Goal: Information Seeking & Learning: Learn about a topic

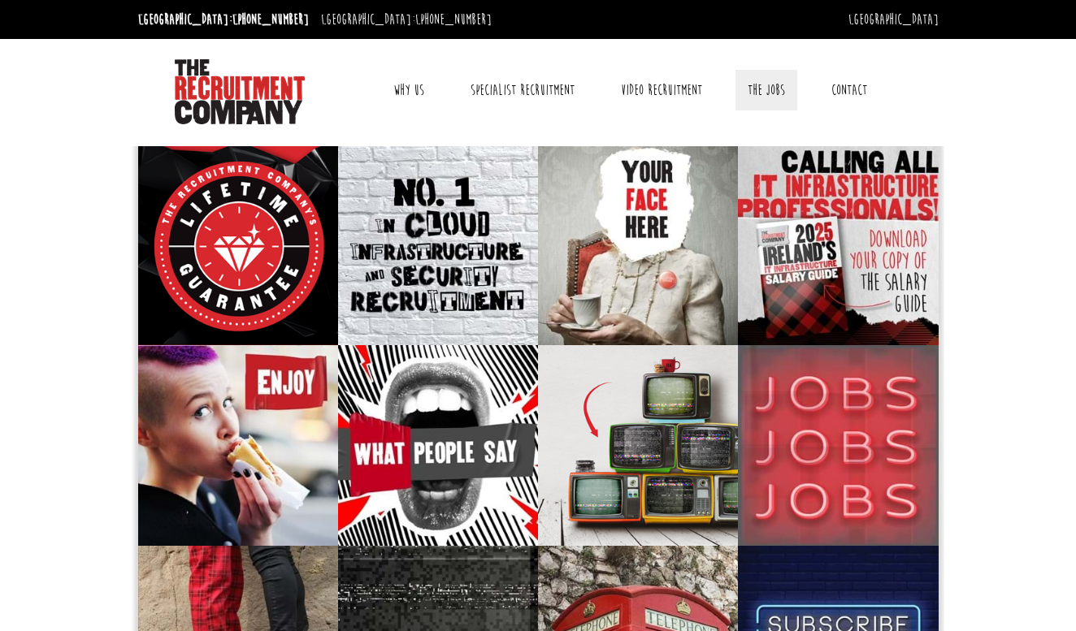
click at [767, 89] on link "The Jobs" at bounding box center [766, 90] width 62 height 41
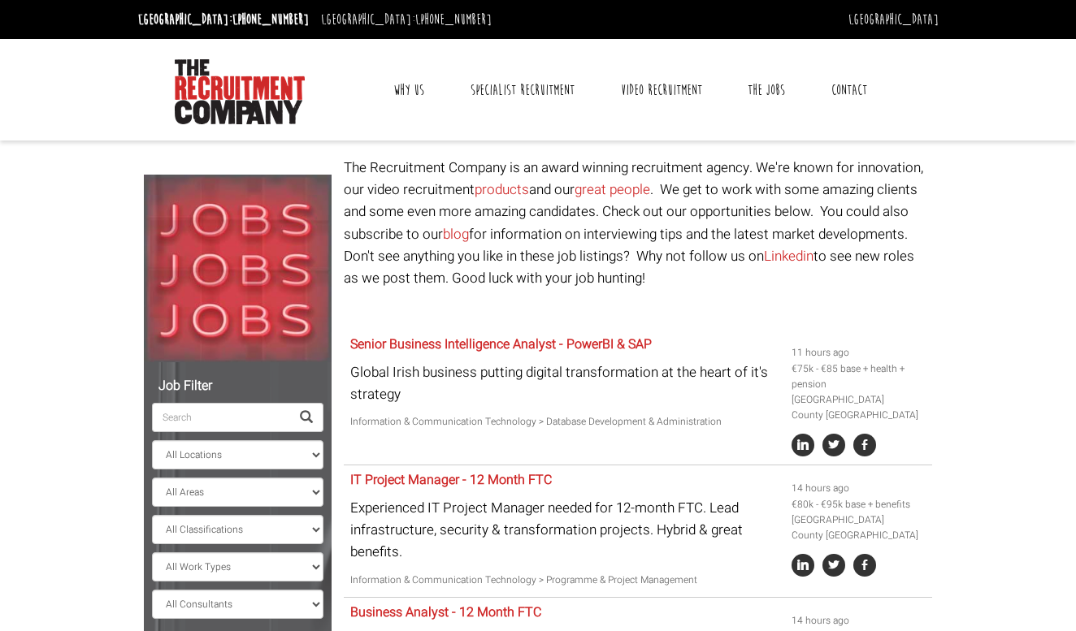
select select "[GEOGRAPHIC_DATA]"
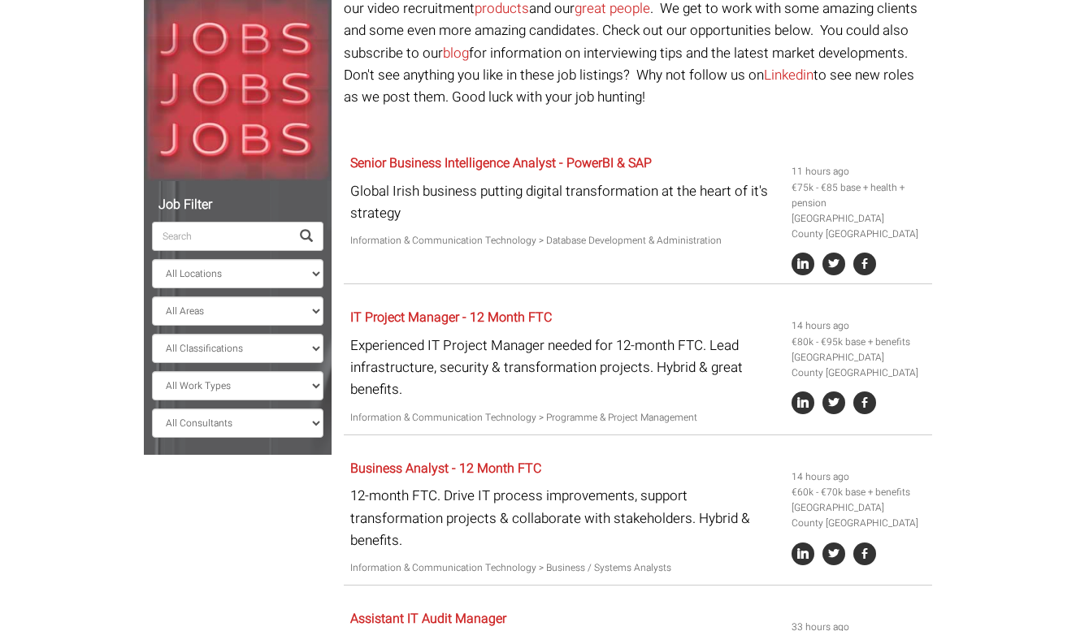
scroll to position [190, 0]
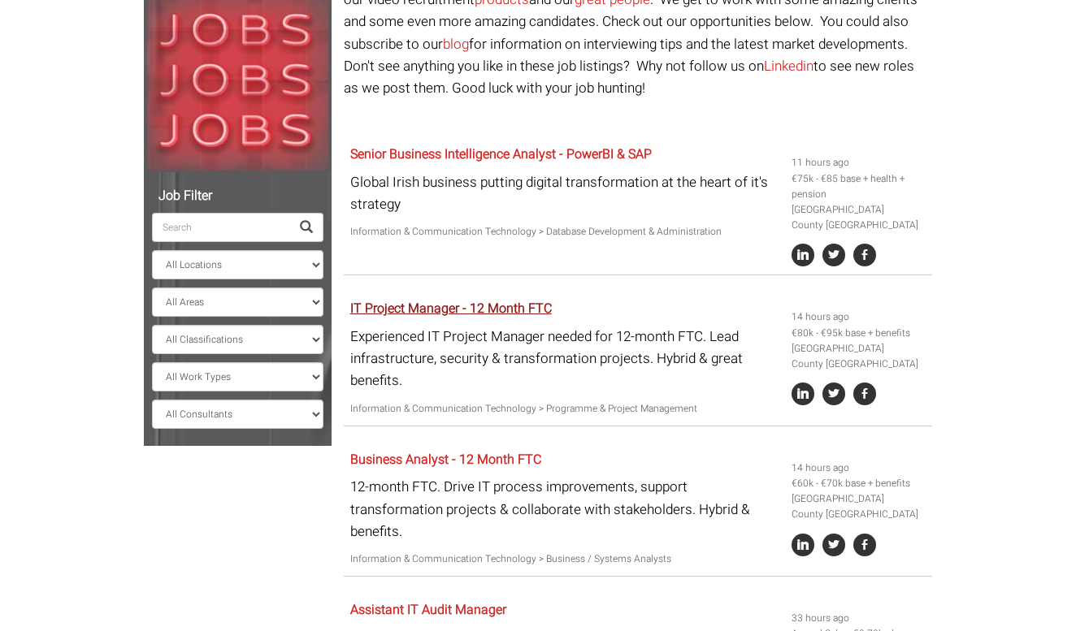
click at [462, 306] on link "IT Project Manager - 12 Month FTC" at bounding box center [451, 309] width 202 height 20
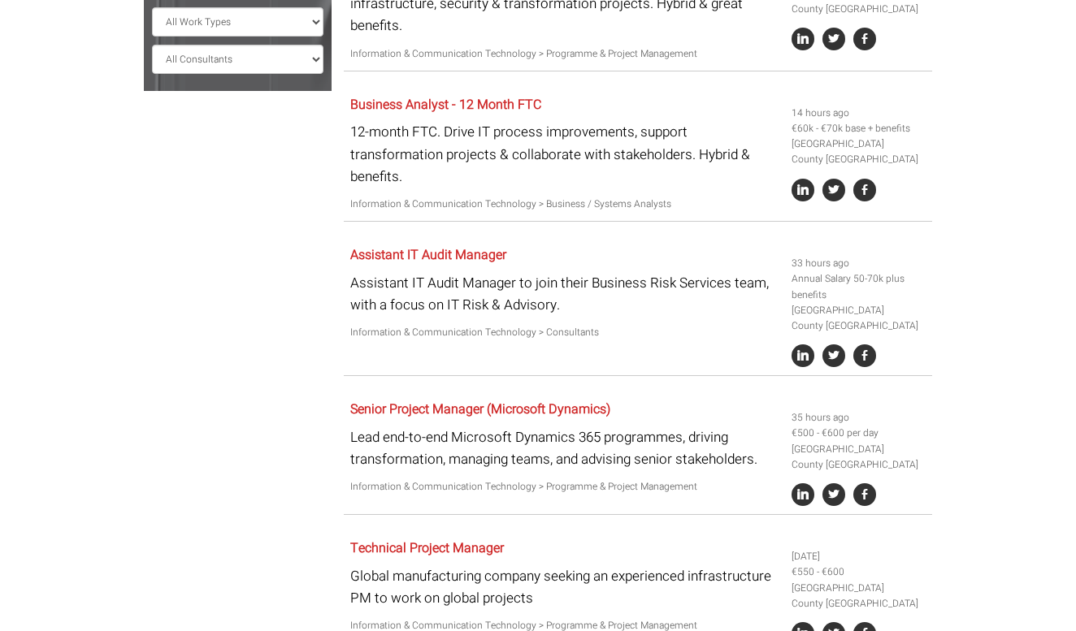
scroll to position [550, 0]
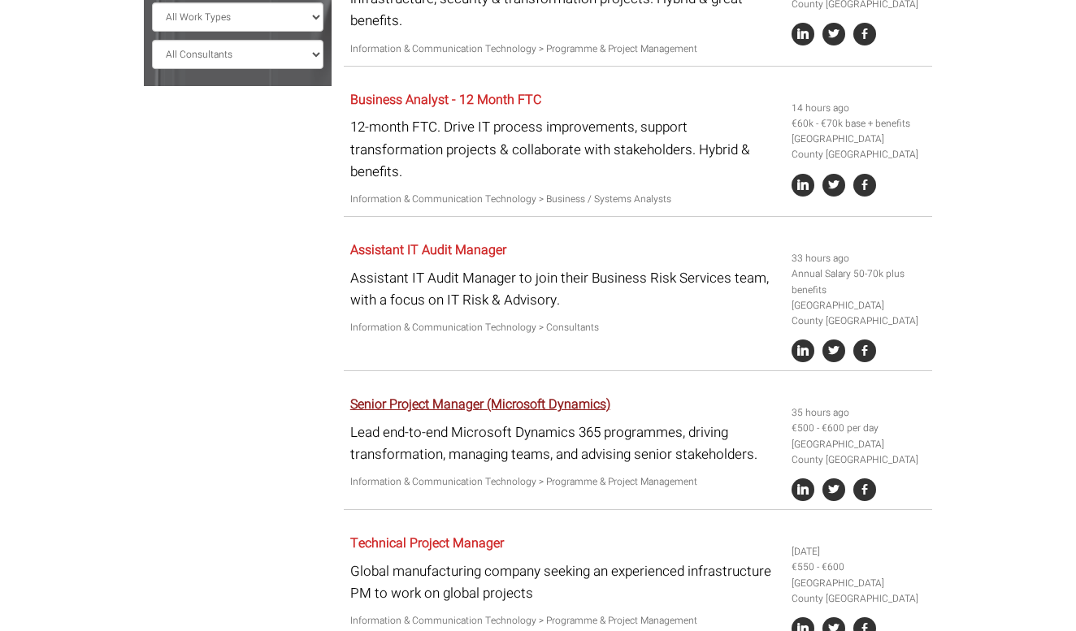
click at [516, 401] on link "Senior Project Manager (Microsoft Dynamics)" at bounding box center [480, 405] width 260 height 20
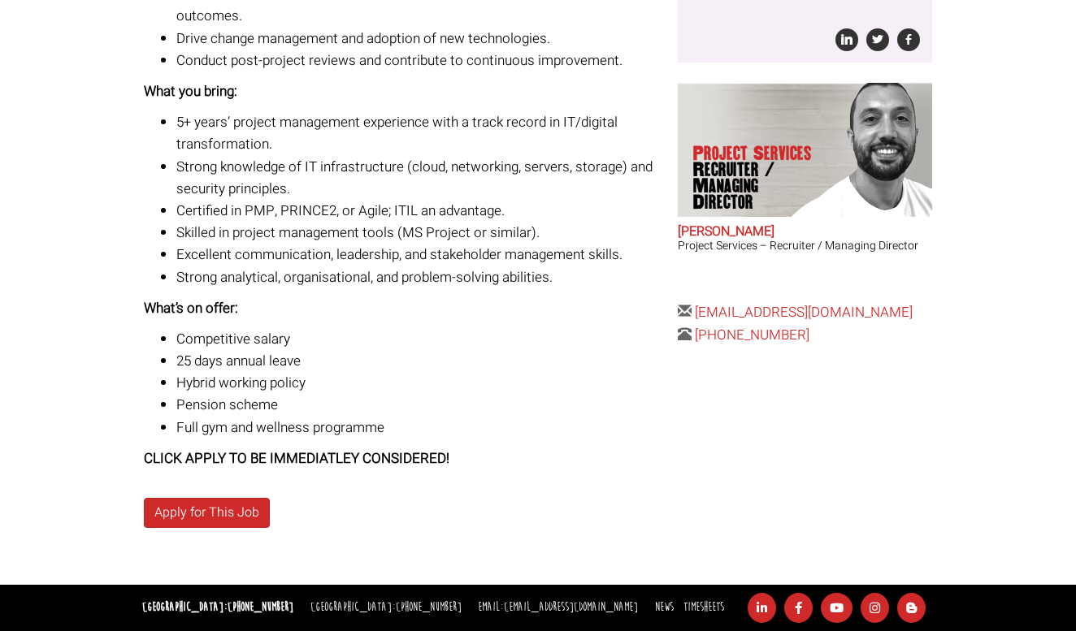
scroll to position [545, 0]
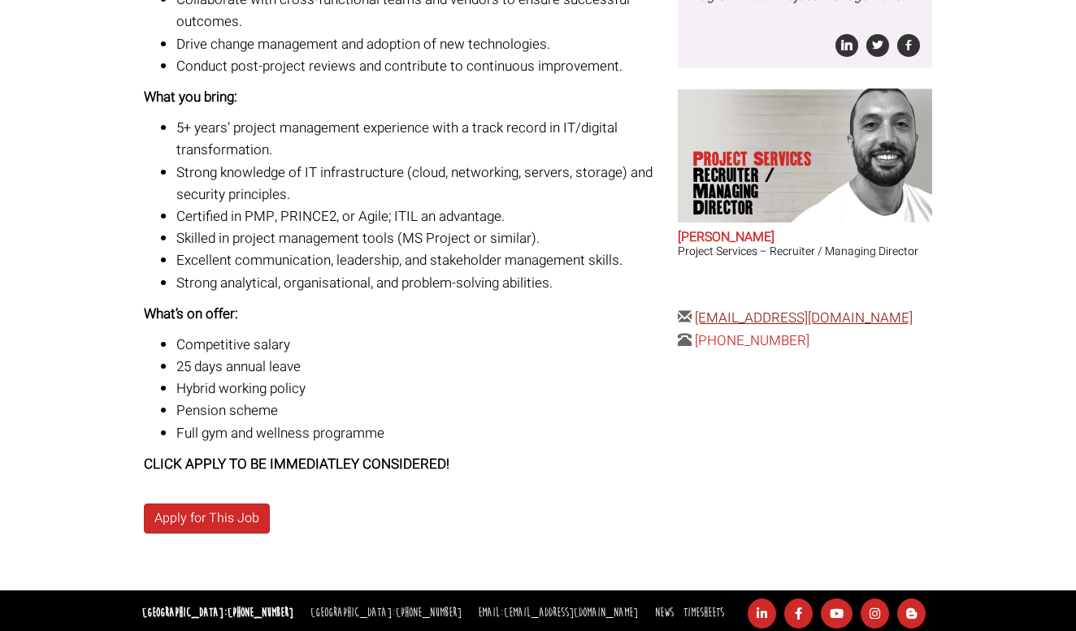
drag, startPoint x: 931, startPoint y: 294, endPoint x: 698, endPoint y: 296, distance: 233.2
click at [698, 296] on div "The Details Posted 1 day ago Reference: 263260 Location: Ireland, County Dublin…" at bounding box center [804, 24] width 267 height 655
click at [947, 367] on body "Dublin: +353 1 697 2548 Sydney: +61 2 8346 6700 Dublin Sydney Dublin Toggle nav…" at bounding box center [538, 46] width 1076 height 1182
drag, startPoint x: 930, startPoint y: 292, endPoint x: 695, endPoint y: 300, distance: 235.0
click at [695, 300] on div "The Details Posted 1 day ago Reference: 263260 Location: Ireland, County Dublin…" at bounding box center [804, 24] width 267 height 655
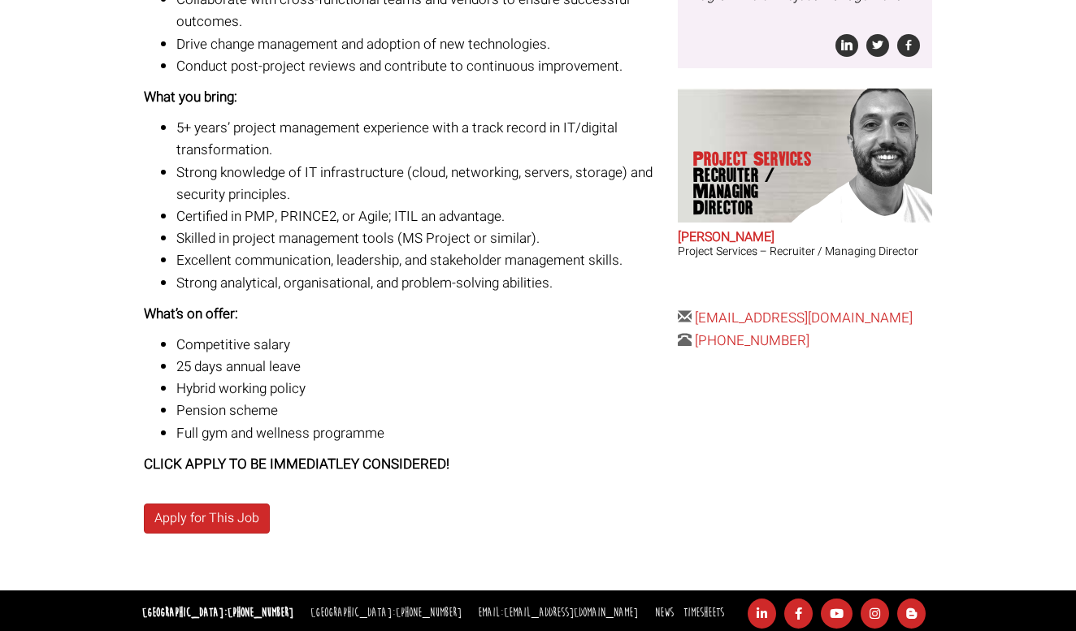
click at [648, 400] on li "Pension scheme" at bounding box center [420, 411] width 489 height 22
drag, startPoint x: 945, startPoint y: 297, endPoint x: 696, endPoint y: 296, distance: 249.5
click at [696, 296] on body "Dublin: +353 1 697 2548 Sydney: +61 2 8346 6700 Dublin Sydney Dublin Toggle nav…" at bounding box center [538, 46] width 1076 height 1182
click at [545, 383] on li "Hybrid working policy" at bounding box center [420, 389] width 489 height 22
drag, startPoint x: 948, startPoint y: 305, endPoint x: 696, endPoint y: 299, distance: 252.0
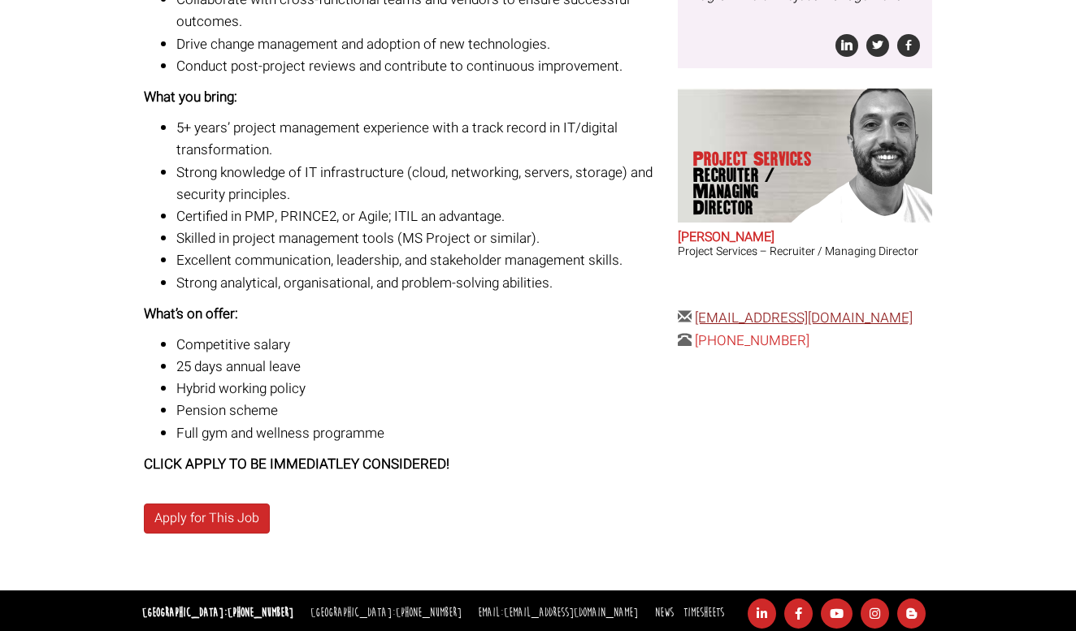
click at [696, 298] on body "Dublin: +353 1 697 2548 Sydney: +61 2 8346 6700 Dublin Sydney Dublin Toggle nav…" at bounding box center [538, 46] width 1076 height 1182
click at [719, 423] on div "IT Project Manager 12 Month FTC Dublin 2 based - 3 days in office Legal Company…" at bounding box center [538, 101] width 813 height 979
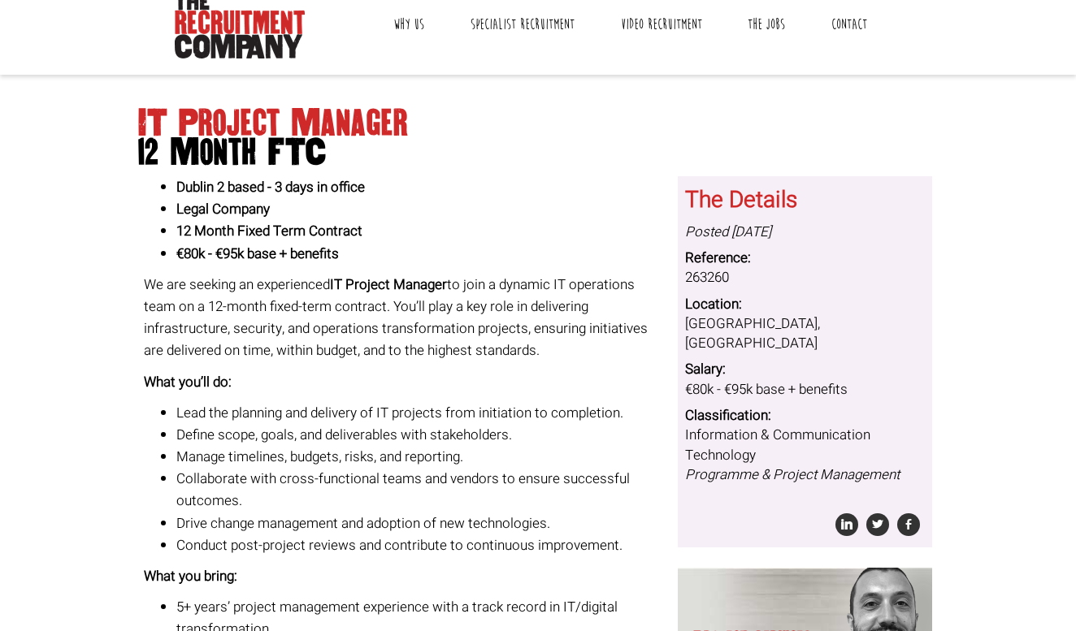
scroll to position [61, 0]
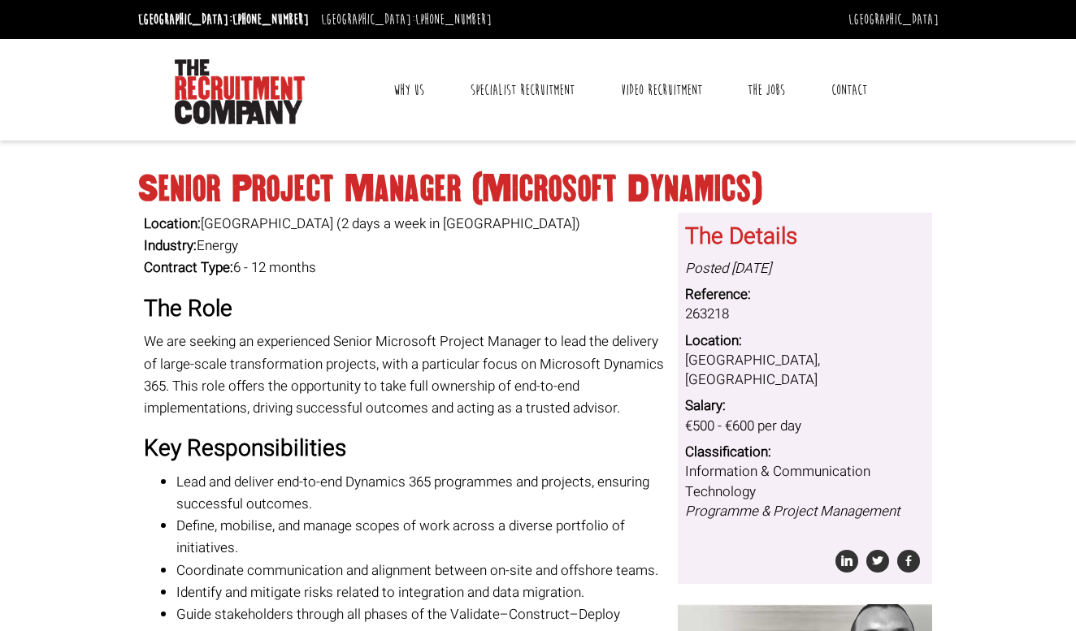
scroll to position [432, 0]
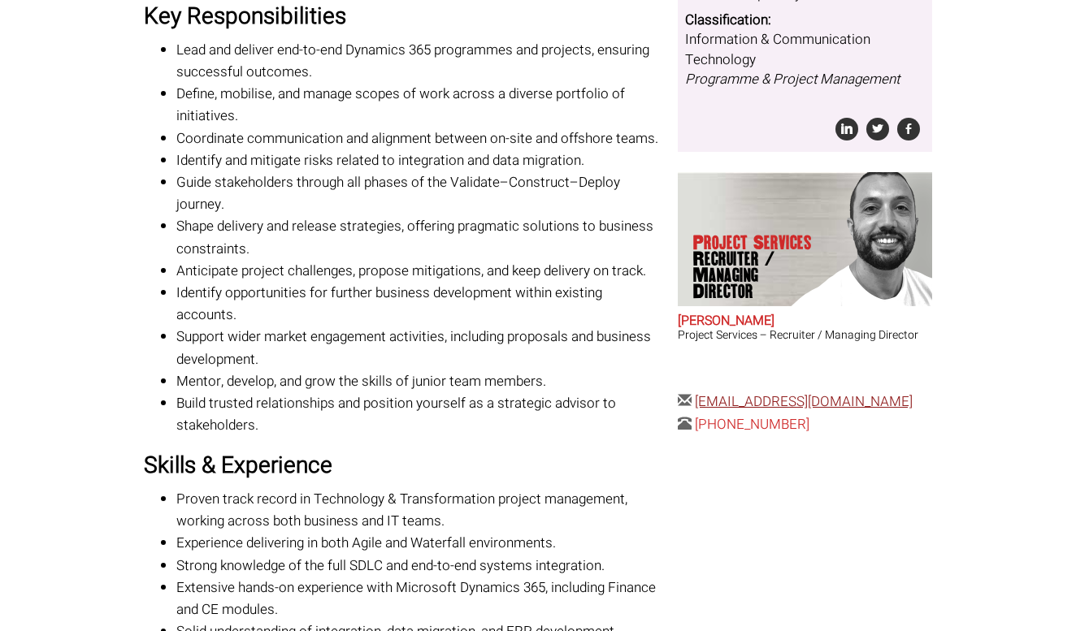
drag, startPoint x: 947, startPoint y: 381, endPoint x: 698, endPoint y: 382, distance: 249.5
click at [698, 382] on body "[GEOGRAPHIC_DATA]: [PHONE_NUMBER] [GEOGRAPHIC_DATA]: [PHONE_NUMBER] [GEOGRAPHIC…" at bounding box center [538, 383] width 1076 height 1630
copy div "[EMAIL_ADDRESS][DOMAIN_NAME]"
click at [962, 487] on body "Dublin: +353 1 697 2548 Sydney: +61 2 8346 6700 Dublin Sydney Dublin Toggle nav…" at bounding box center [538, 383] width 1076 height 1630
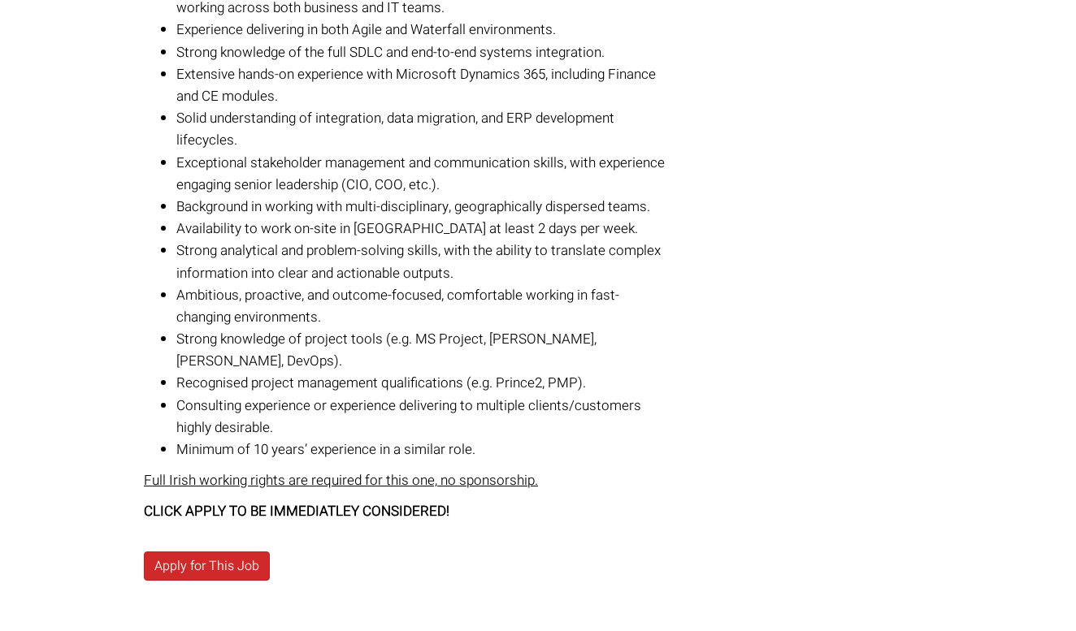
scroll to position [945, 0]
